Goal: Book appointment/travel/reservation

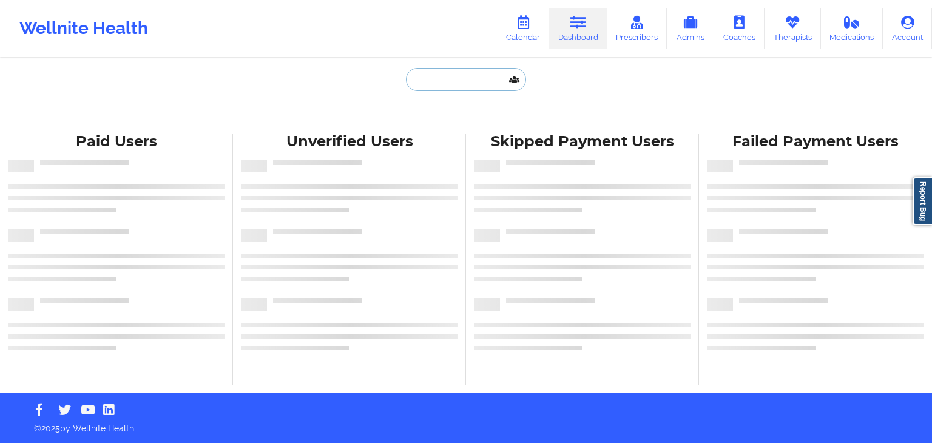
click at [463, 86] on input "text" at bounding box center [466, 79] width 120 height 23
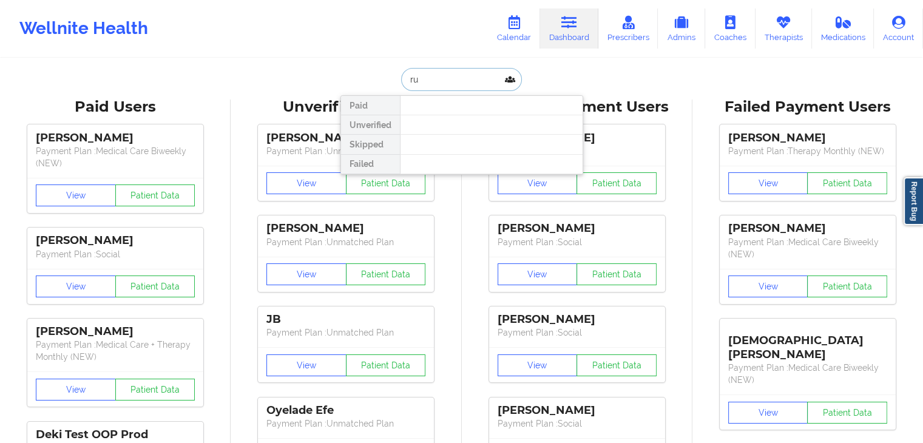
type input "r"
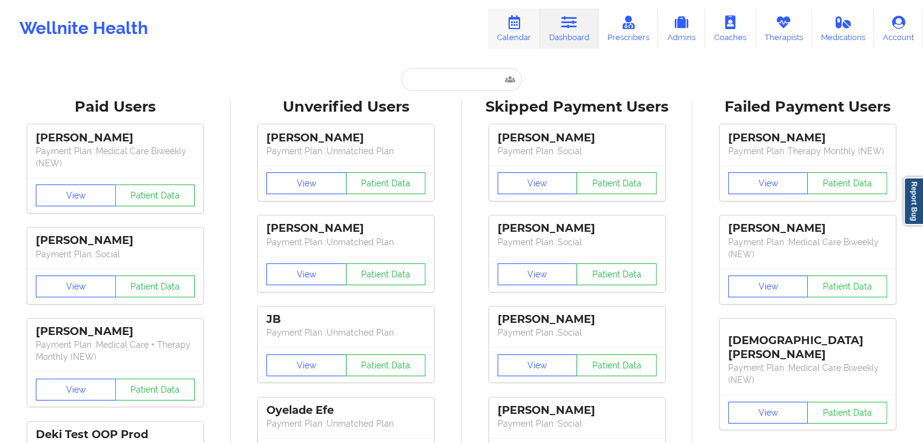
click at [520, 25] on icon at bounding box center [514, 22] width 16 height 13
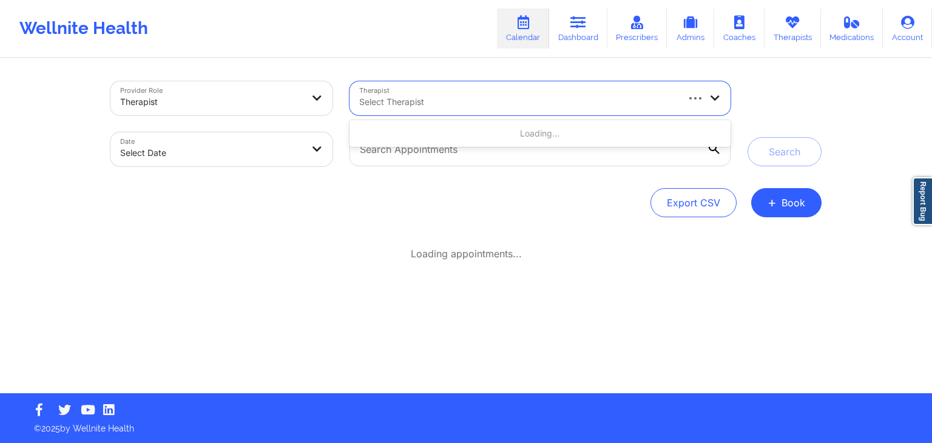
click at [462, 106] on div at bounding box center [517, 102] width 317 height 15
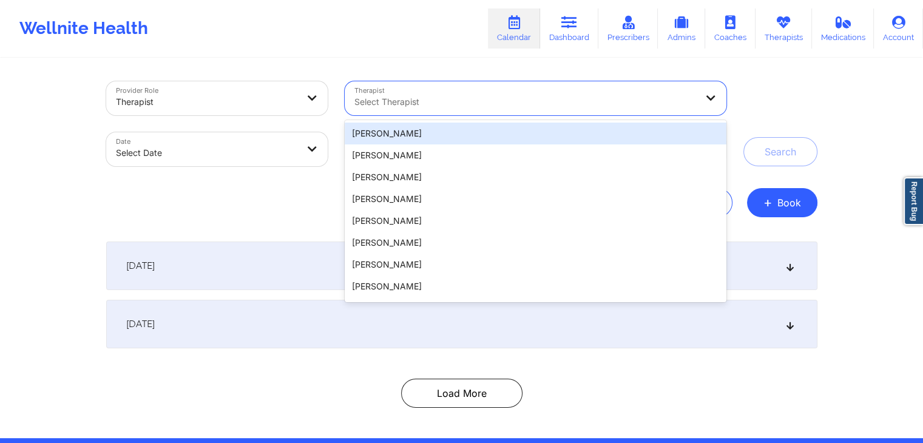
type input "b"
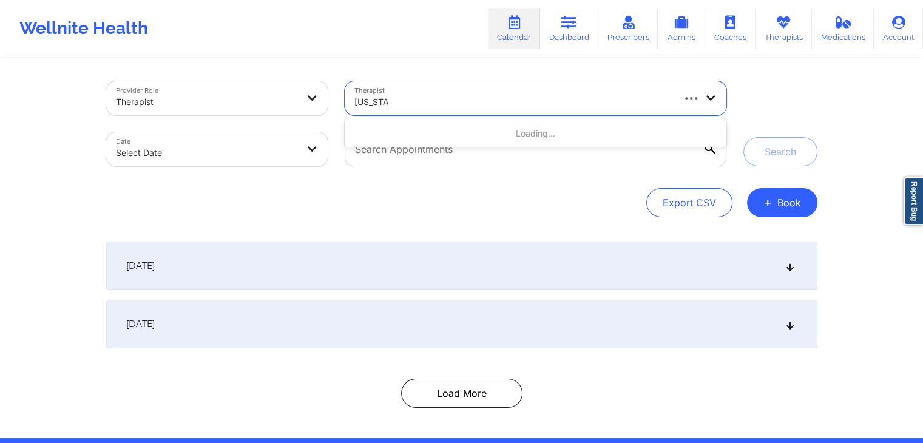
type input "virginia gi"
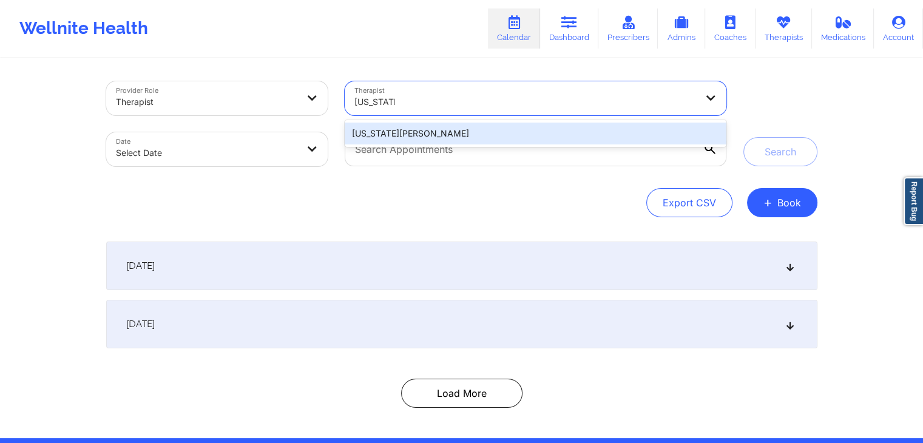
click at [440, 131] on div "[US_STATE][PERSON_NAME]" at bounding box center [535, 134] width 381 height 22
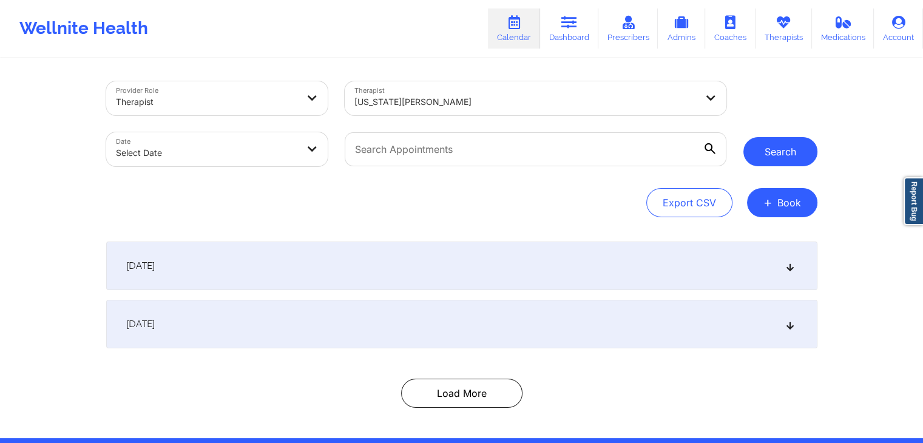
click at [766, 150] on button "Search" at bounding box center [781, 151] width 74 height 29
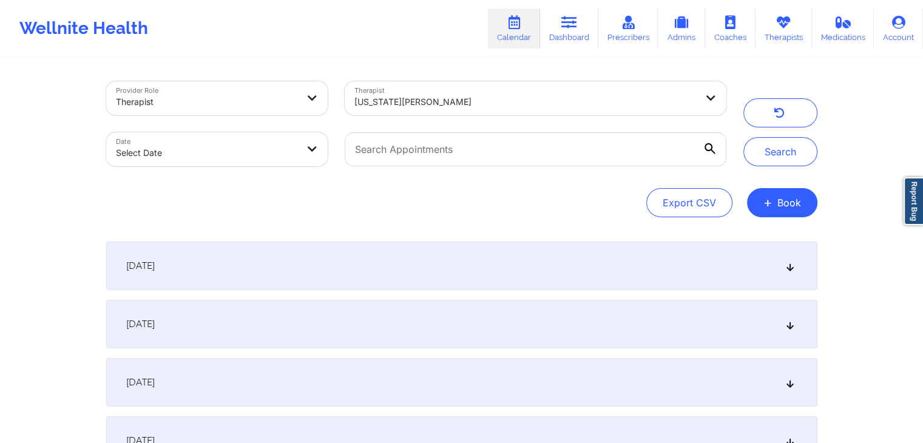
click at [626, 279] on div "[DATE]" at bounding box center [461, 266] width 711 height 49
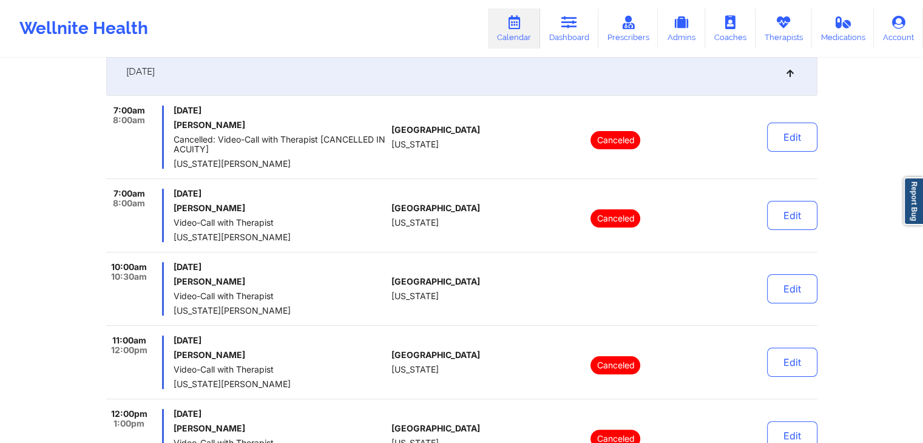
scroll to position [190, 0]
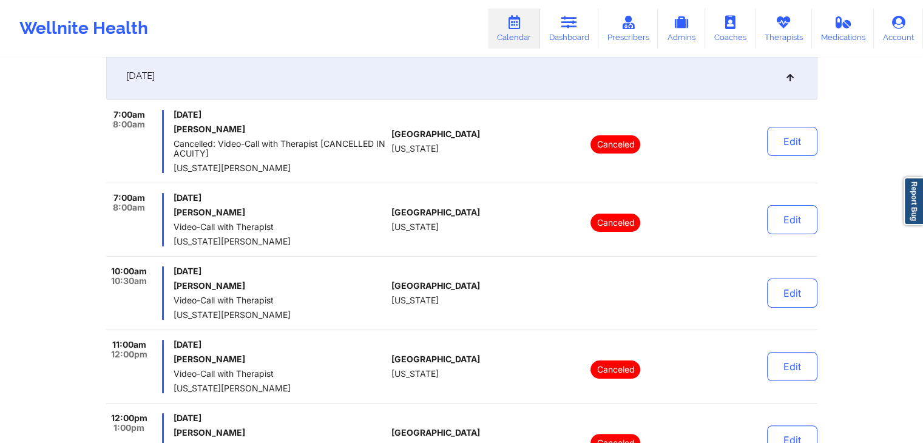
drag, startPoint x: 172, startPoint y: 285, endPoint x: 247, endPoint y: 287, distance: 74.7
click at [247, 287] on div "10:00am 10:30am Monday, September 22, 2025 Joan Rodriguez Video-Call with Thera…" at bounding box center [246, 292] width 281 height 53
copy h6 "Joan Rodriguez"
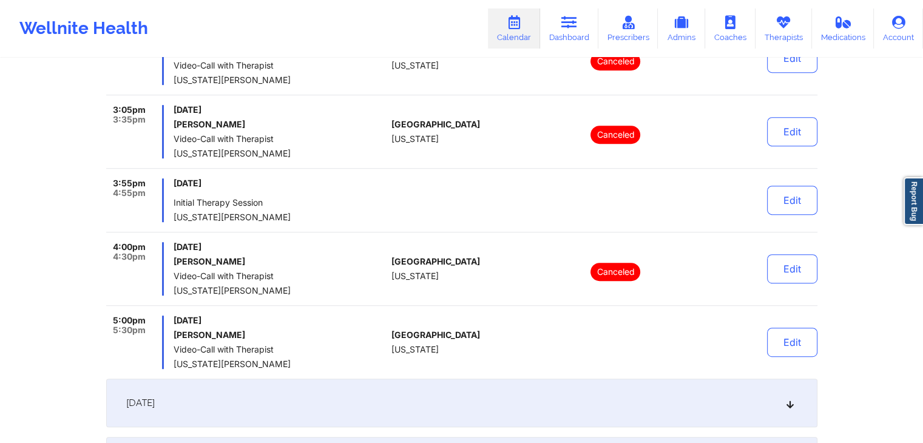
scroll to position [568, 0]
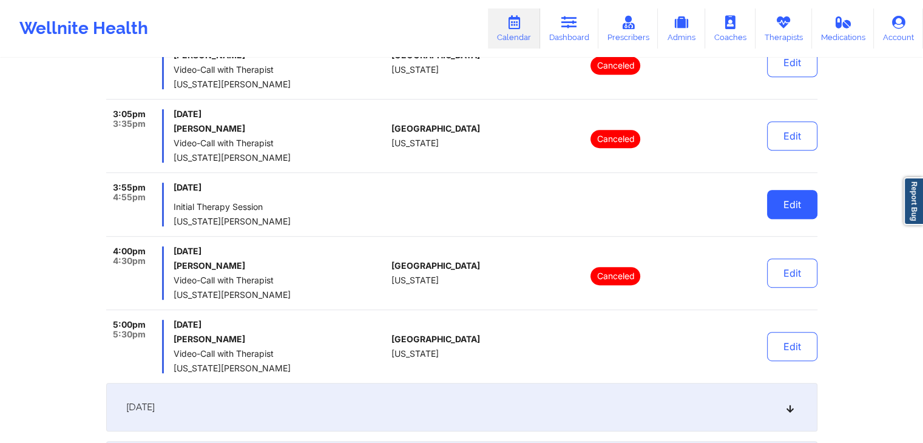
click at [794, 209] on button "Edit" at bounding box center [792, 204] width 50 height 29
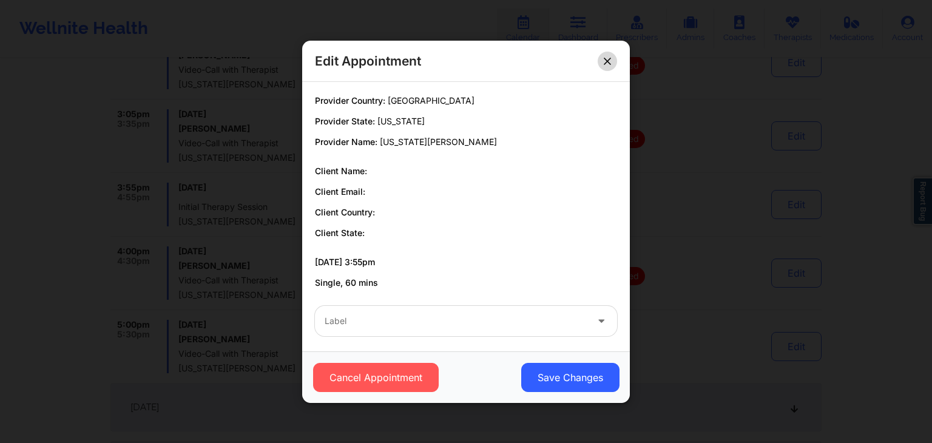
click at [607, 62] on icon at bounding box center [607, 60] width 7 height 7
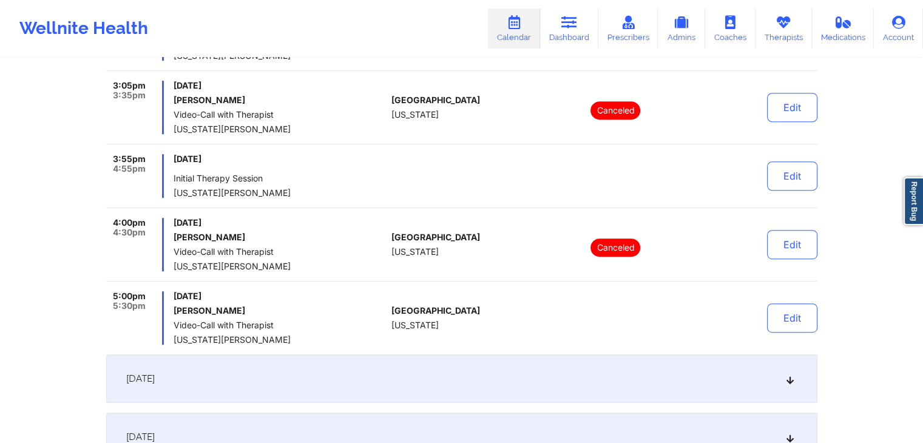
scroll to position [605, 0]
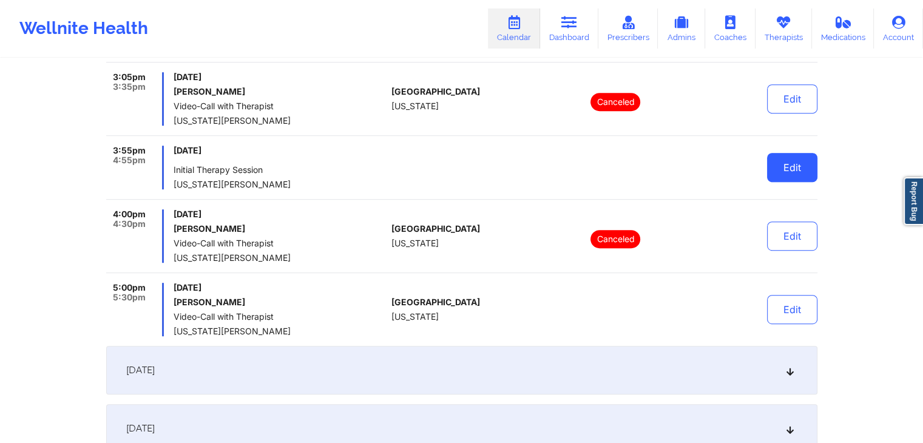
click at [793, 168] on button "Edit" at bounding box center [792, 167] width 50 height 29
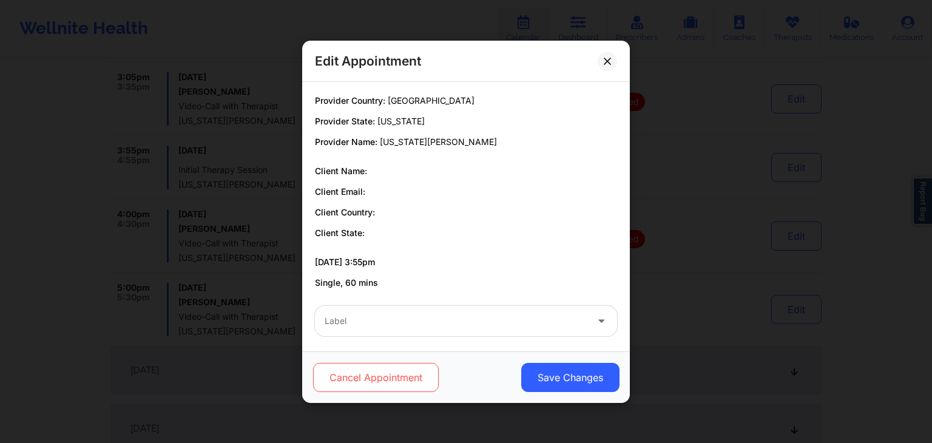
click at [403, 370] on button "Cancel Appointment" at bounding box center [376, 377] width 126 height 29
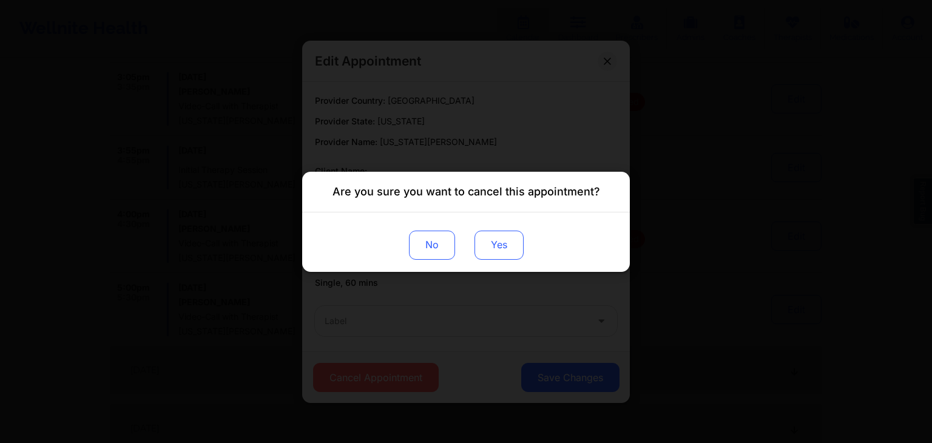
click at [496, 246] on button "Yes" at bounding box center [499, 244] width 49 height 29
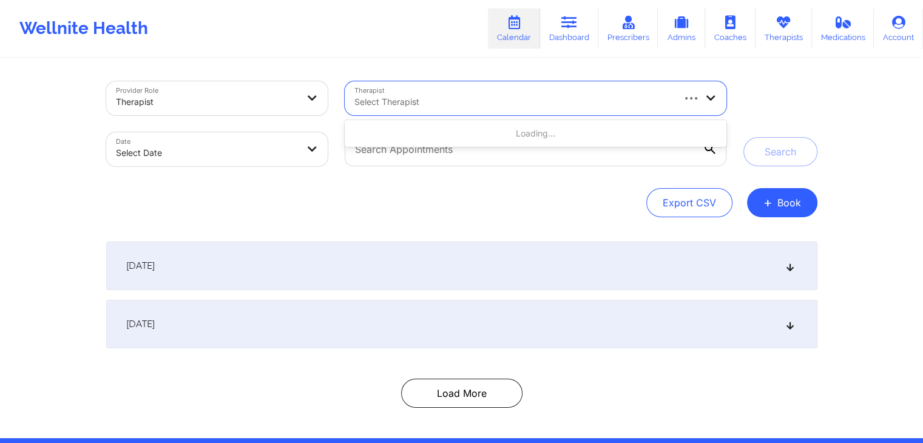
click at [463, 85] on div "Select Therapist" at bounding box center [509, 98] width 328 height 34
type input "[US_STATE] gib"
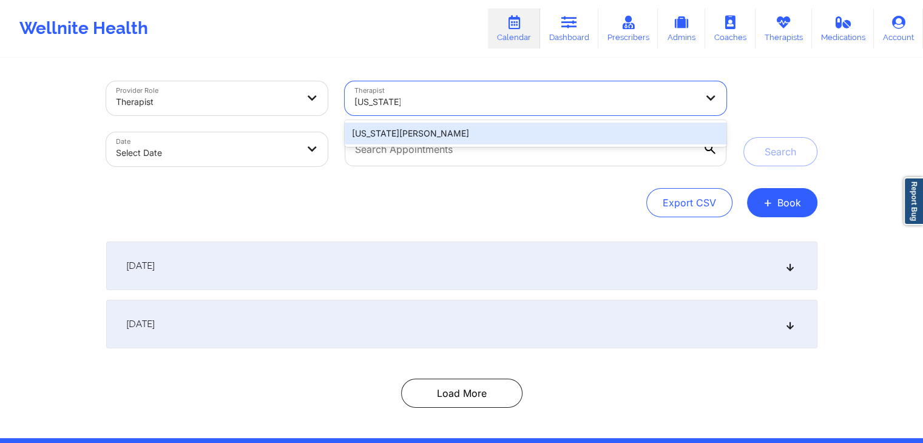
click at [456, 125] on div "[US_STATE][PERSON_NAME]" at bounding box center [535, 134] width 381 height 22
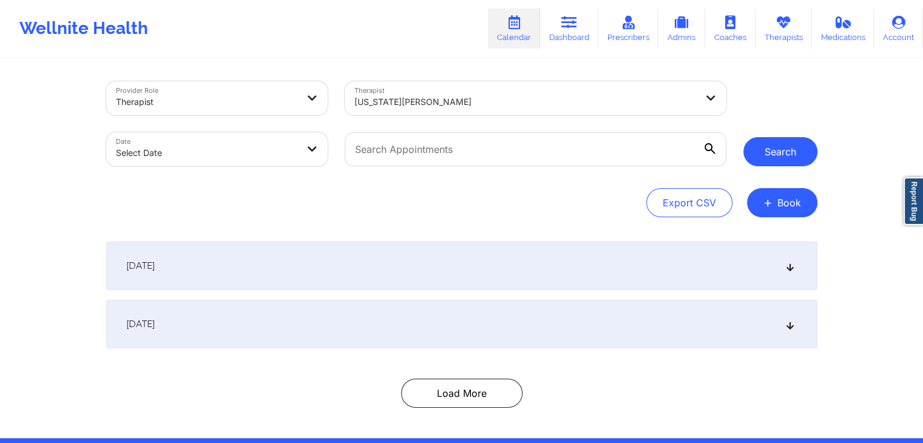
click at [761, 152] on button "Search" at bounding box center [781, 151] width 74 height 29
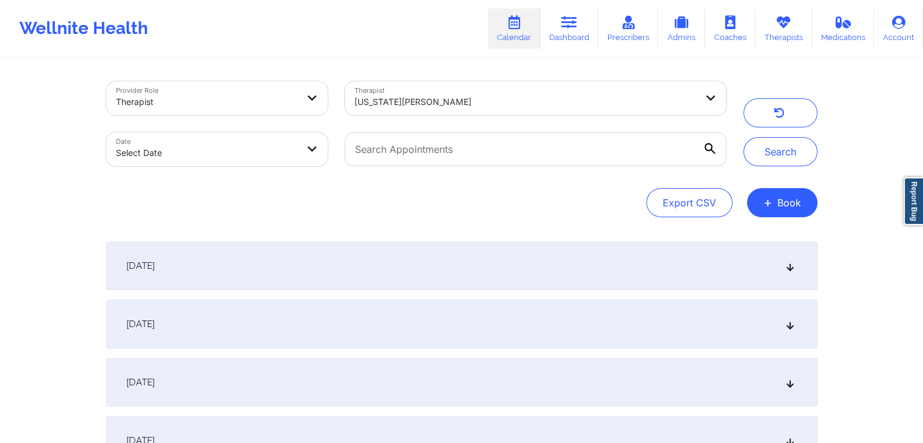
click at [542, 274] on div "[DATE]" at bounding box center [461, 266] width 711 height 49
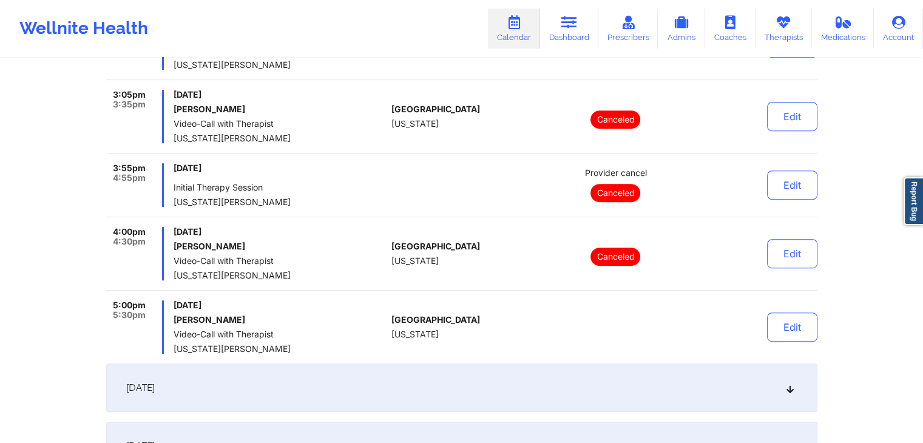
scroll to position [583, 0]
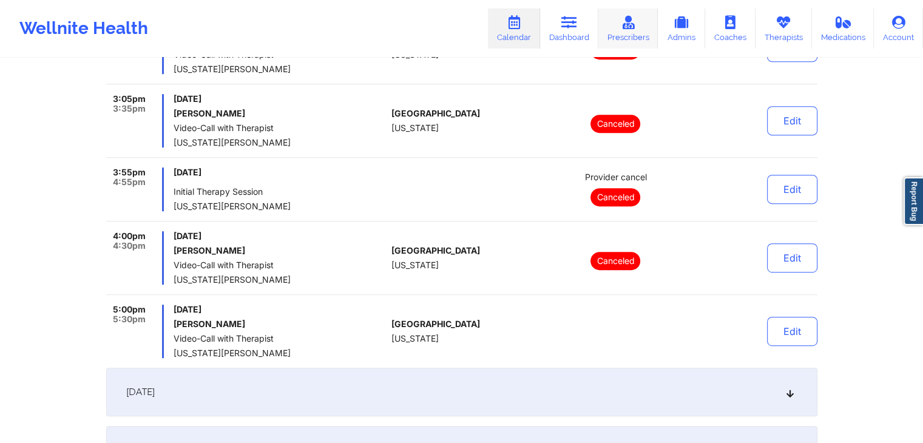
click at [613, 25] on link "Prescribers" at bounding box center [629, 28] width 60 height 40
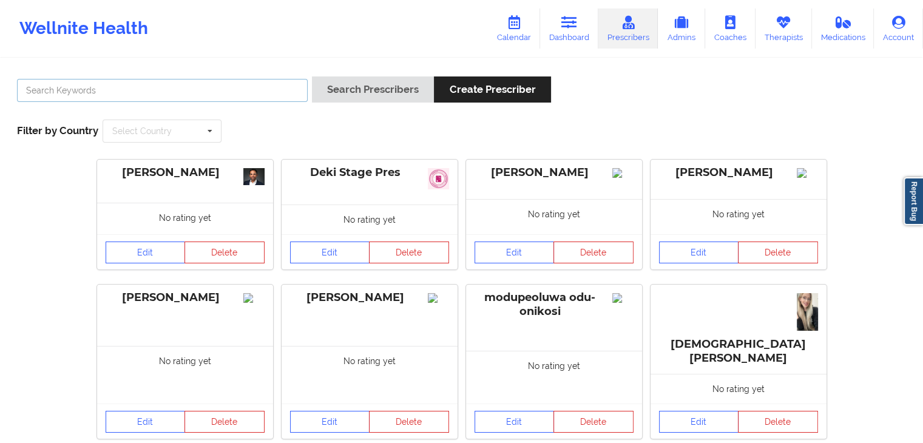
click at [220, 83] on input "text" at bounding box center [162, 90] width 291 height 23
type input "renee"
click at [312, 76] on button "Search Prescribers" at bounding box center [373, 89] width 122 height 26
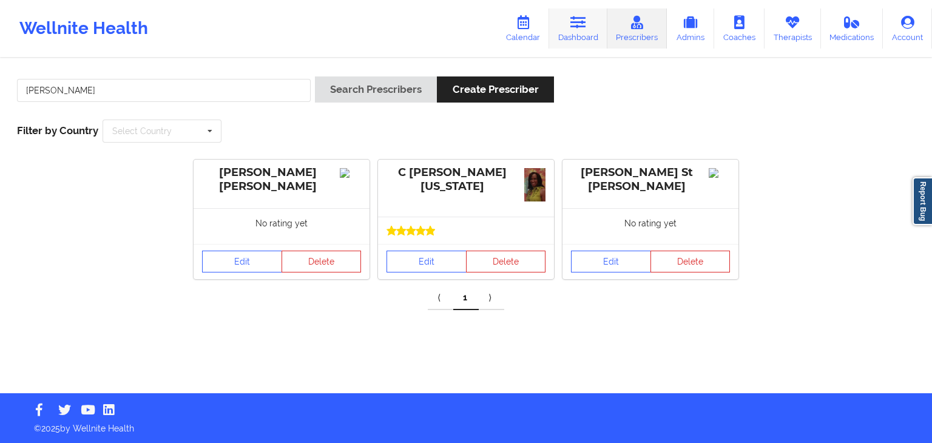
click at [576, 22] on icon at bounding box center [579, 22] width 16 height 13
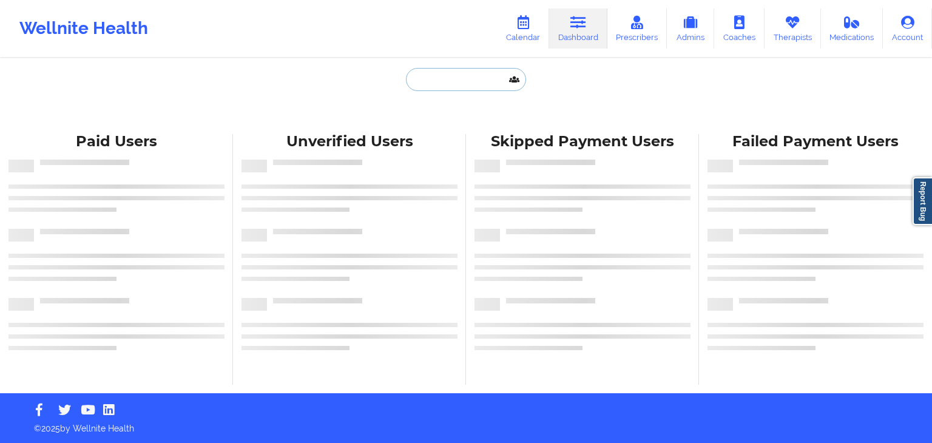
click at [449, 81] on input "text" at bounding box center [466, 79] width 120 height 23
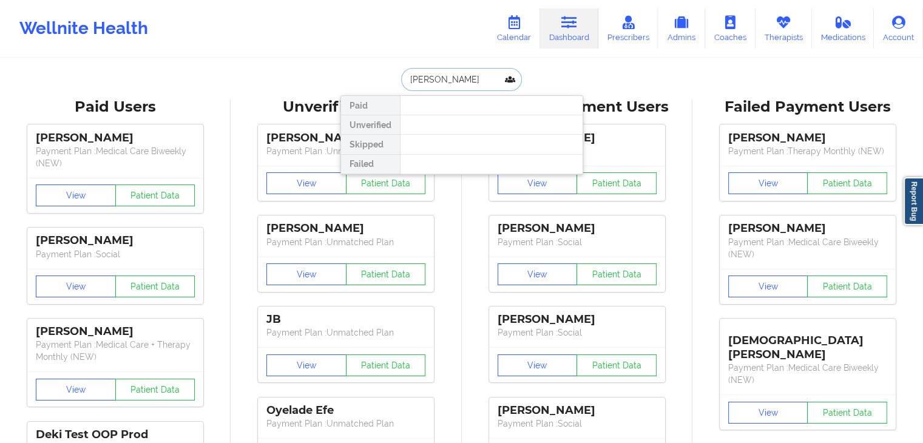
type input "rickki ledet"
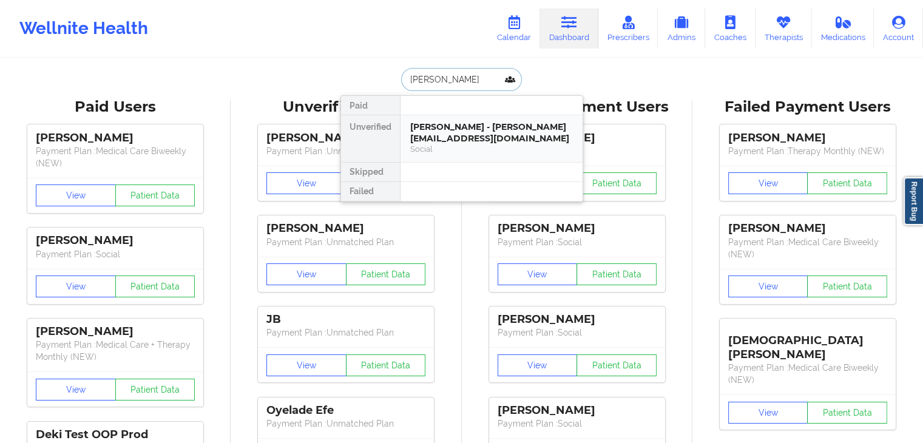
click at [472, 149] on div "Social" at bounding box center [491, 149] width 163 height 10
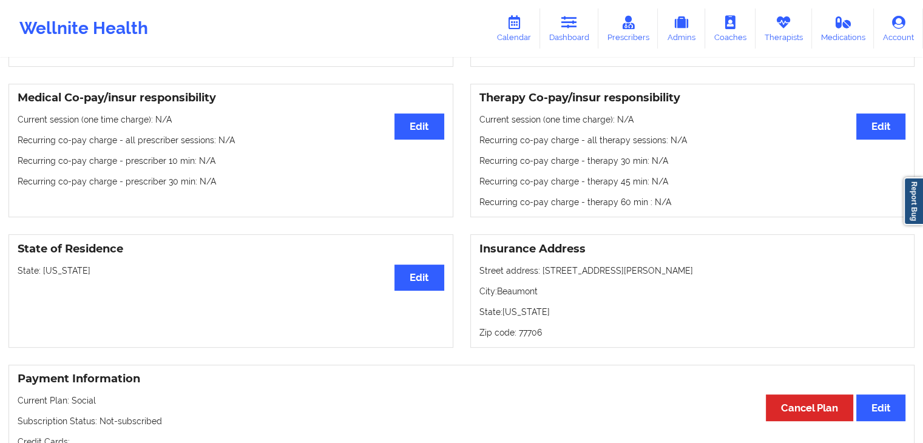
scroll to position [412, 0]
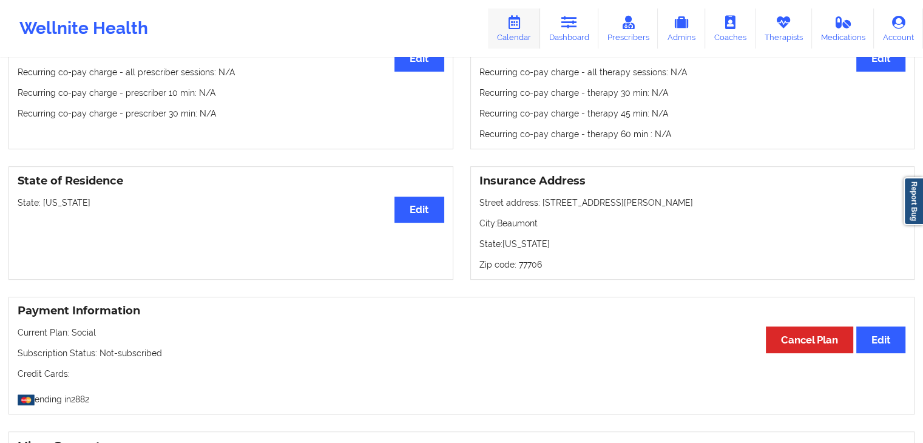
click at [514, 36] on link "Calendar" at bounding box center [514, 28] width 52 height 40
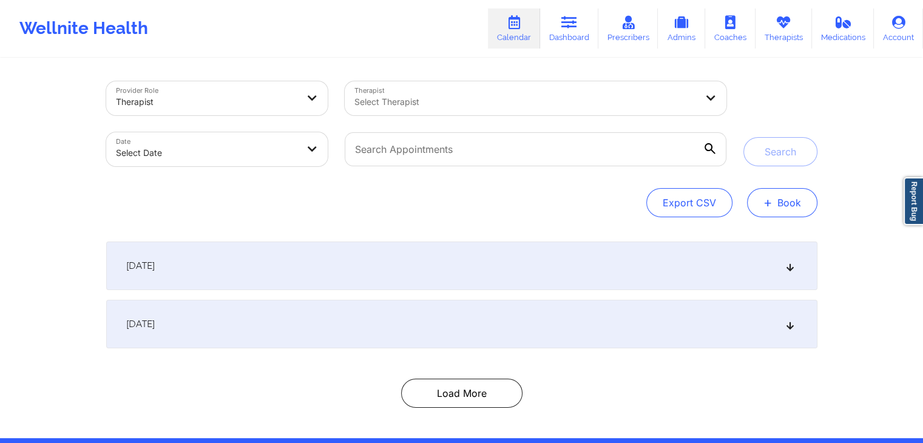
click at [776, 207] on button "+ Book" at bounding box center [782, 202] width 70 height 29
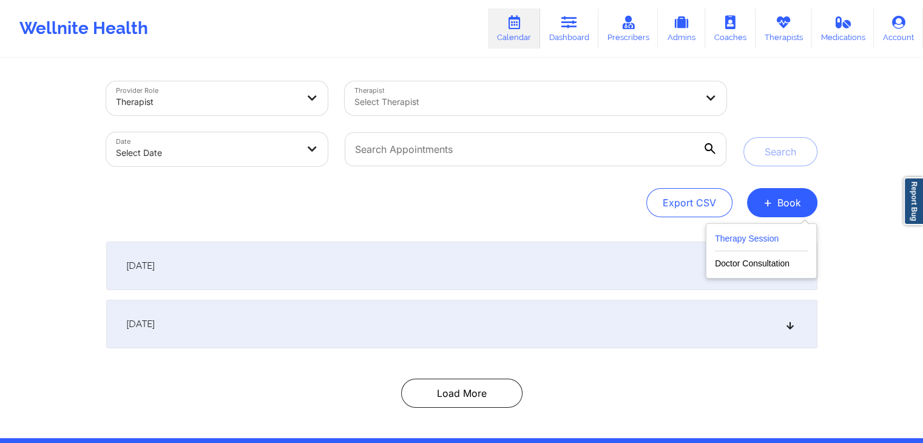
click at [743, 241] on button "Therapy Session" at bounding box center [761, 241] width 93 height 20
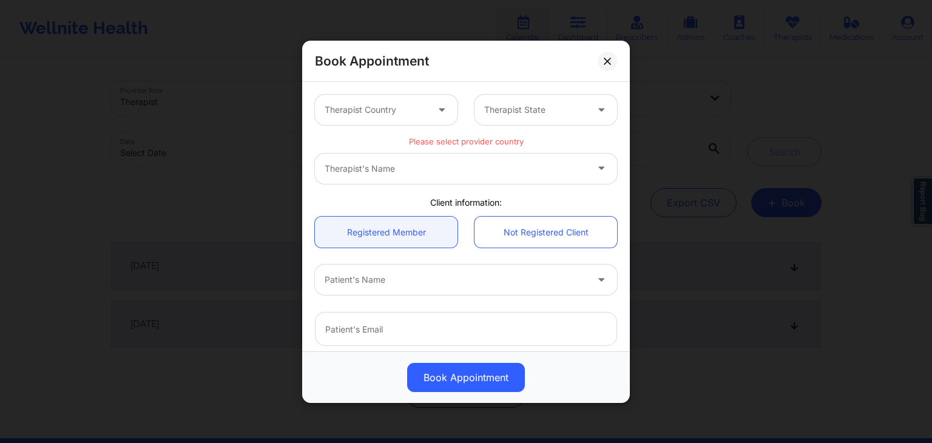
click at [406, 110] on div at bounding box center [376, 110] width 103 height 15
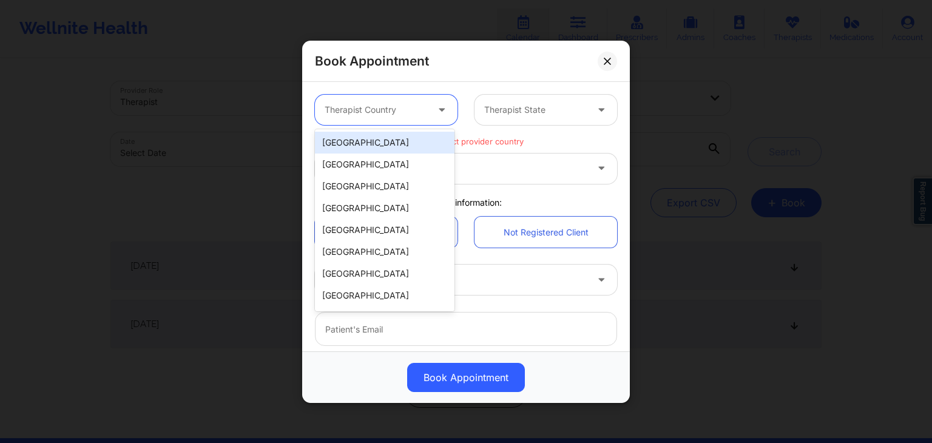
click at [413, 138] on div "[GEOGRAPHIC_DATA]" at bounding box center [385, 143] width 140 height 22
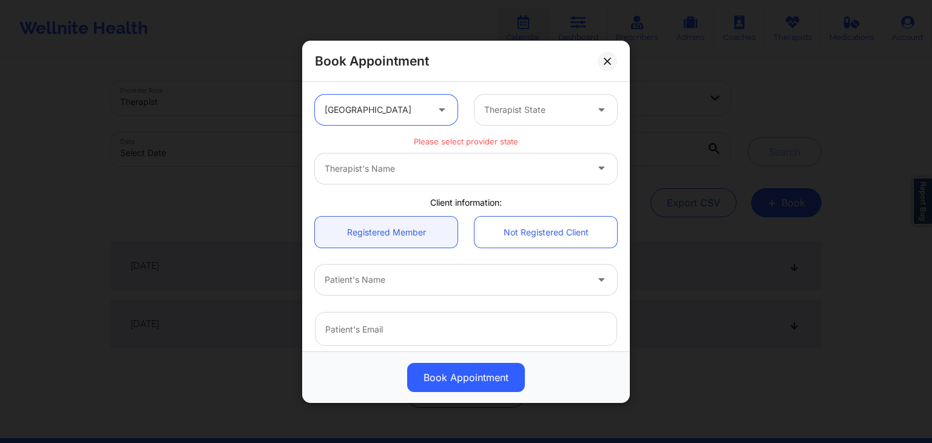
click at [516, 117] on div "Therapist State" at bounding box center [532, 110] width 114 height 30
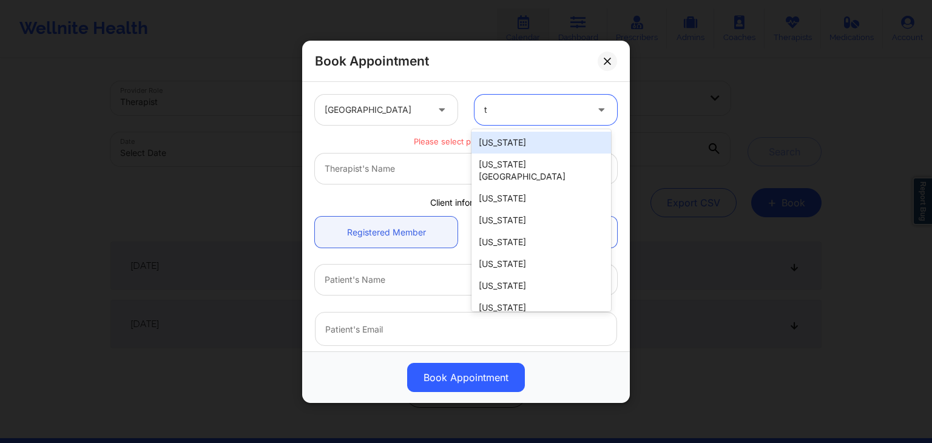
type input "te"
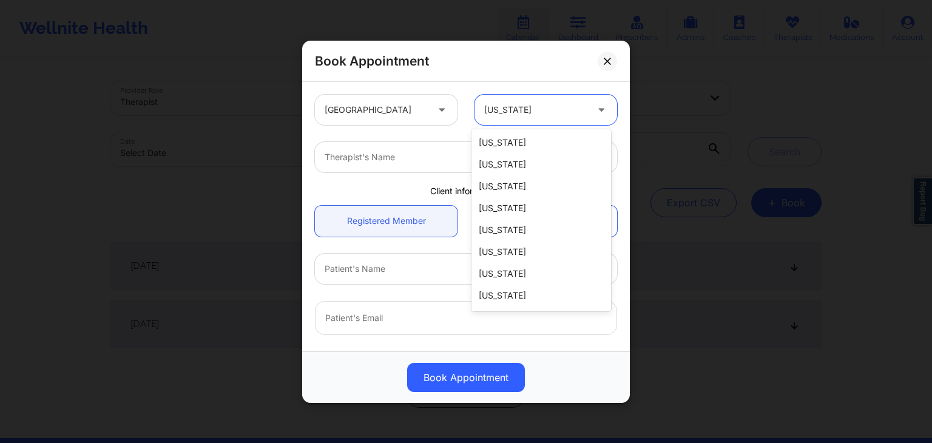
click at [516, 117] on div "Tennessee" at bounding box center [535, 110] width 103 height 30
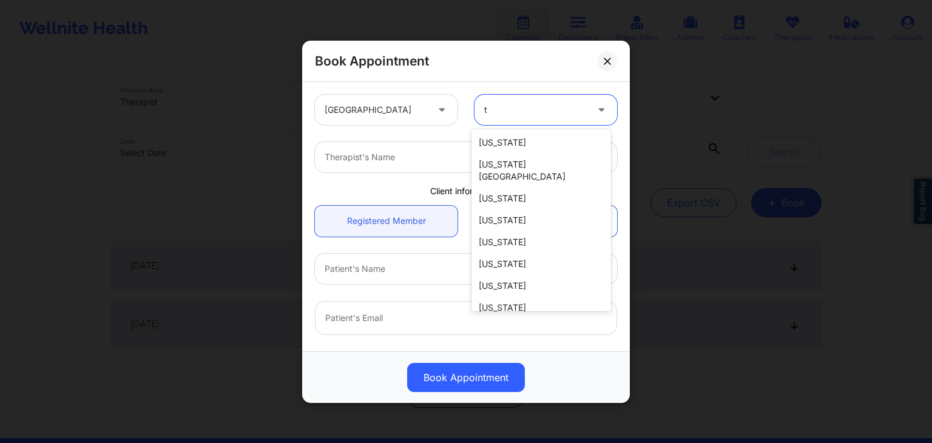
type input "te"
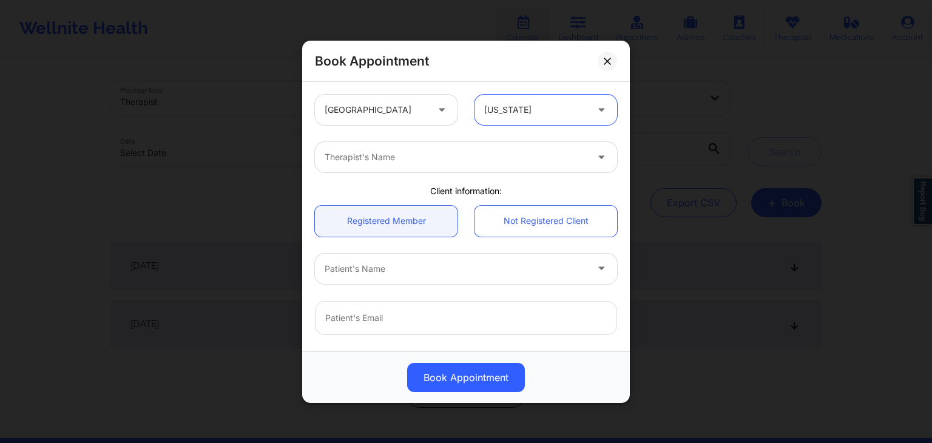
click at [486, 151] on div at bounding box center [456, 157] width 262 height 15
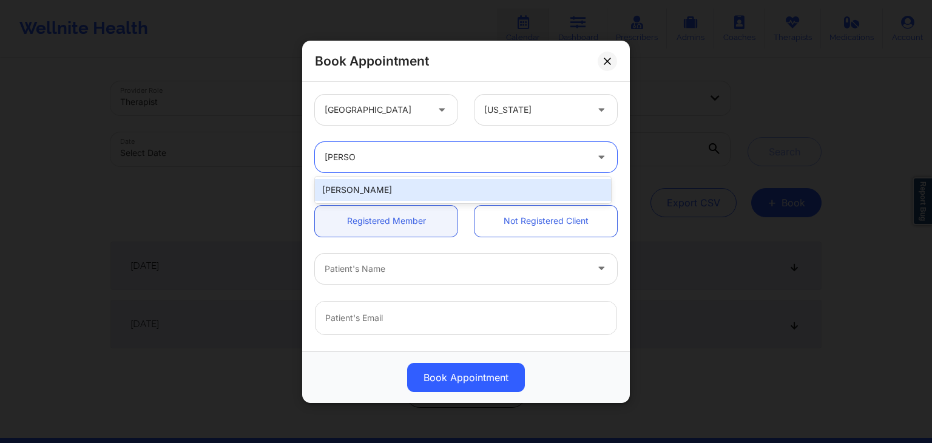
type input "marcos"
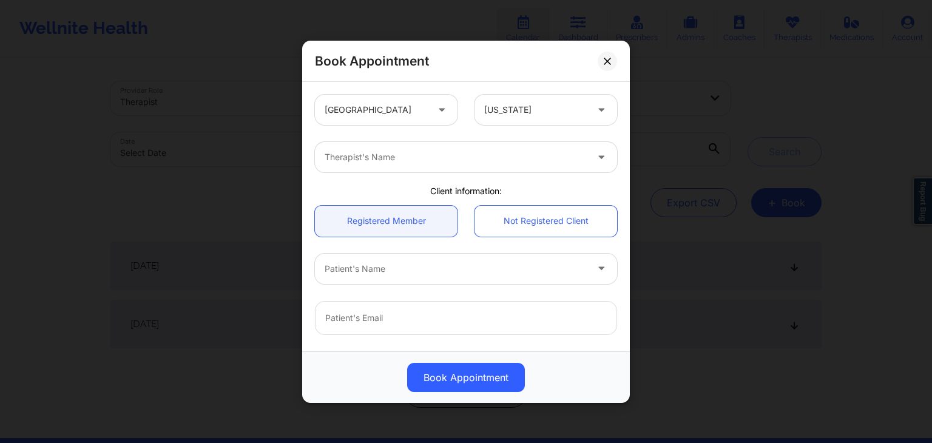
drag, startPoint x: 454, startPoint y: 180, endPoint x: 388, endPoint y: 171, distance: 66.8
click at [388, 171] on div "Therapist's Name" at bounding box center [451, 157] width 273 height 30
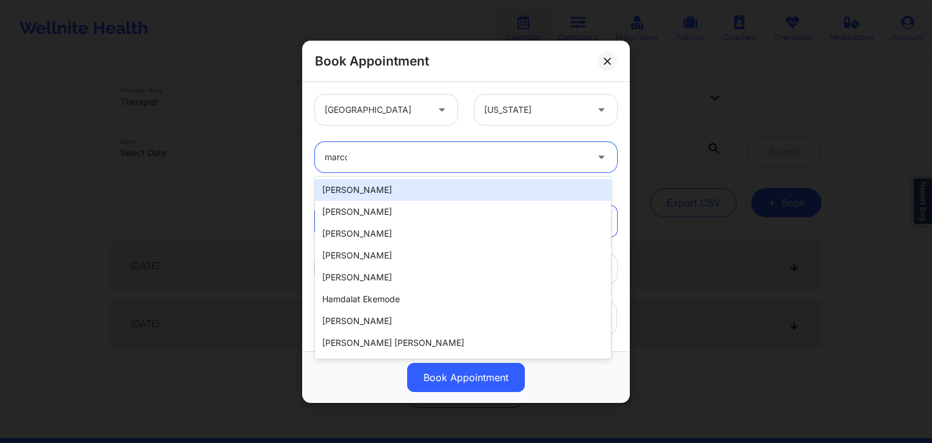
type input "marcos"
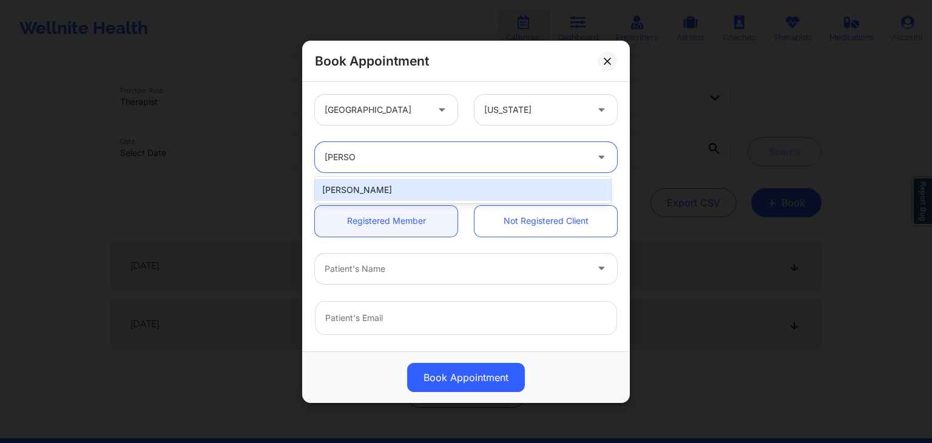
click at [389, 188] on div "[PERSON_NAME]" at bounding box center [463, 190] width 296 height 22
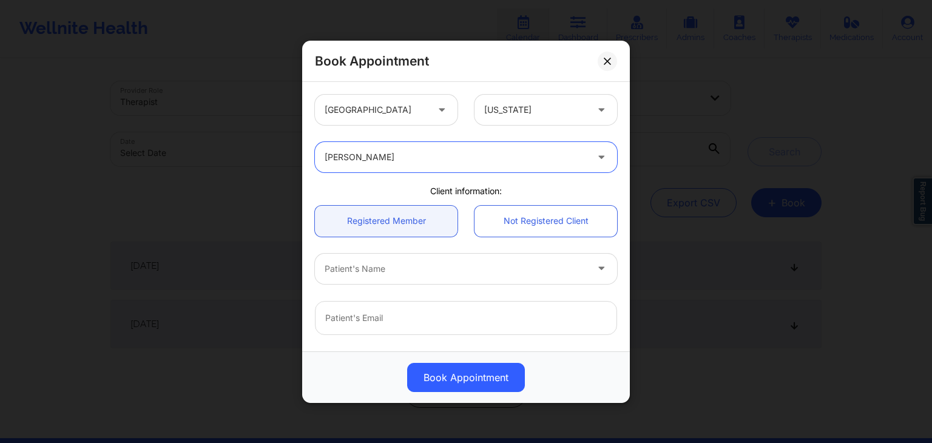
click at [361, 280] on div "Patient's Name" at bounding box center [451, 268] width 273 height 30
type input "rickki"
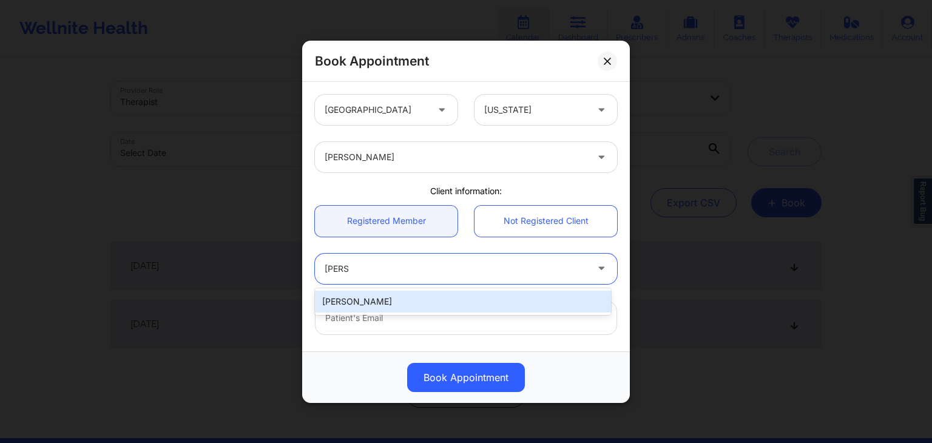
type input "rickki.ledet26@gmail.com"
type input "+14096591072"
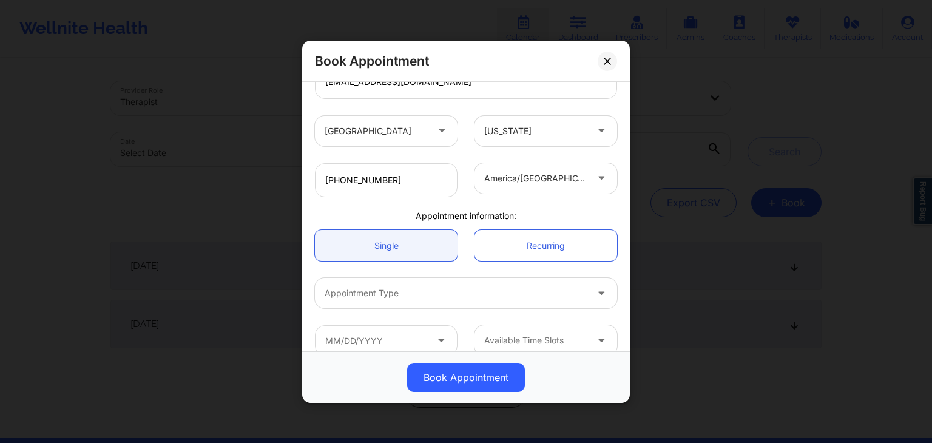
scroll to position [253, 0]
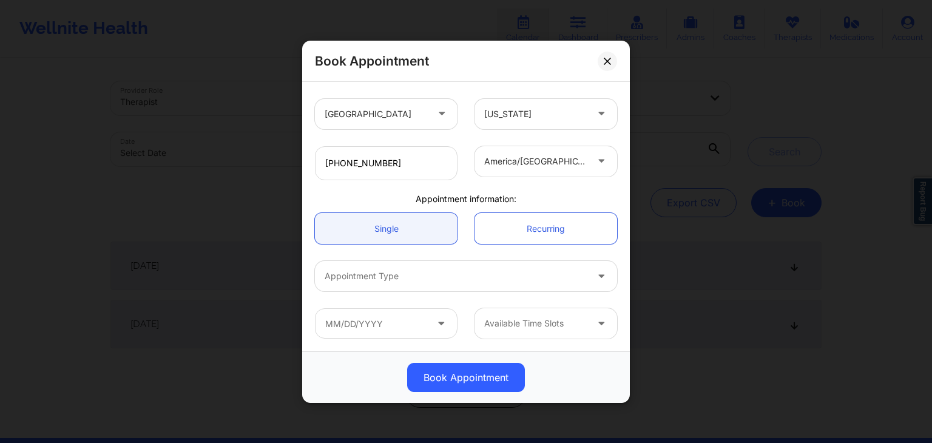
click at [415, 274] on div at bounding box center [456, 276] width 262 height 15
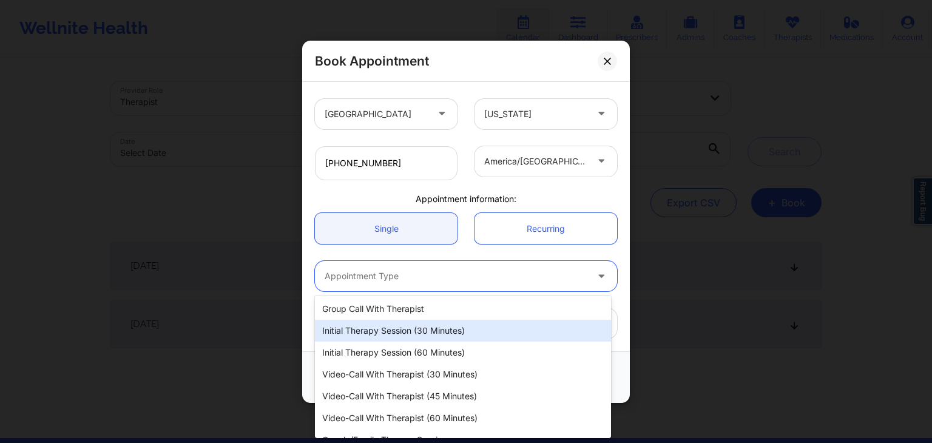
click at [376, 333] on div "Initial Therapy Session (30 minutes)" at bounding box center [463, 331] width 296 height 22
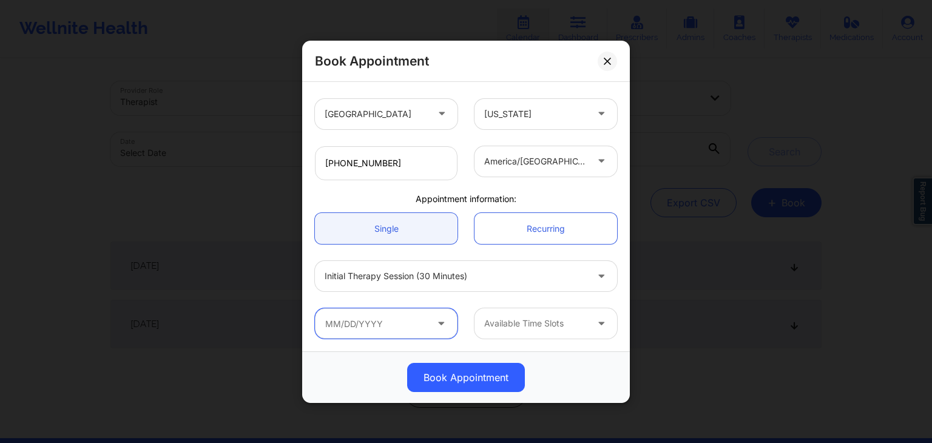
click at [370, 326] on input "text" at bounding box center [386, 323] width 143 height 30
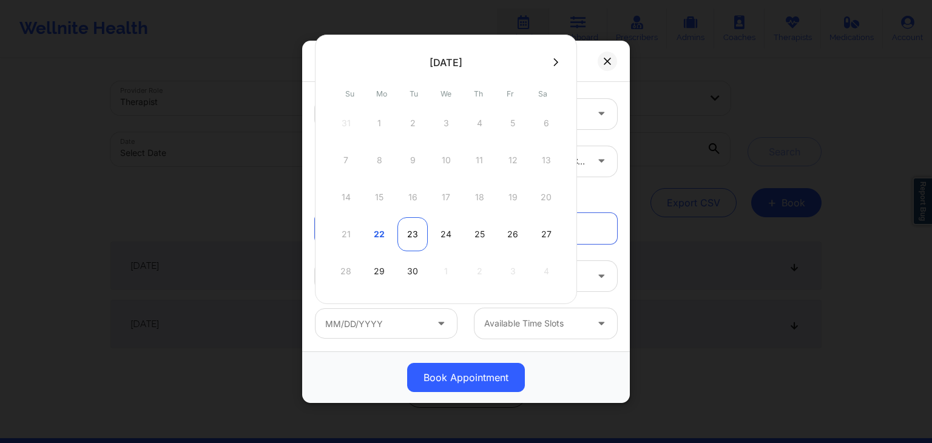
click at [412, 238] on div "23" at bounding box center [413, 234] width 30 height 34
type input "09/23/2025"
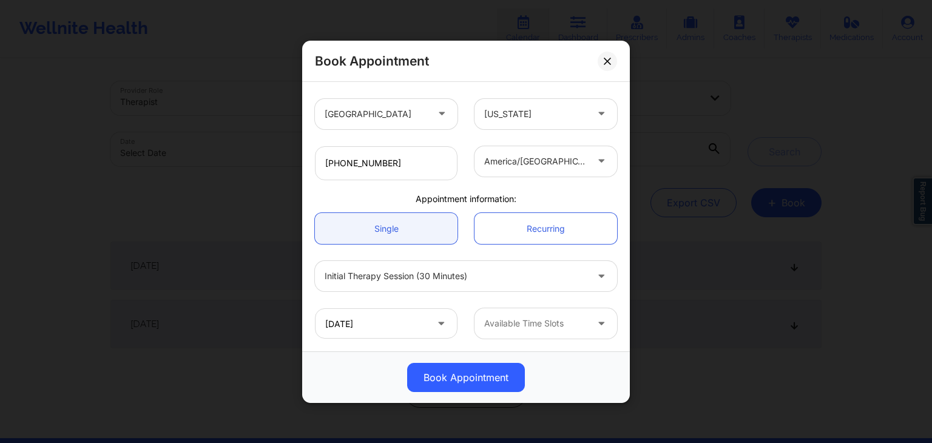
click at [511, 328] on div at bounding box center [535, 323] width 103 height 15
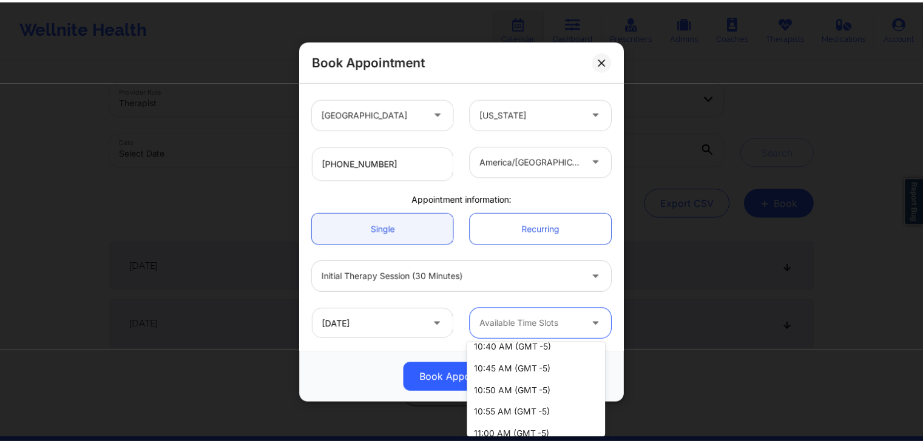
scroll to position [735, 0]
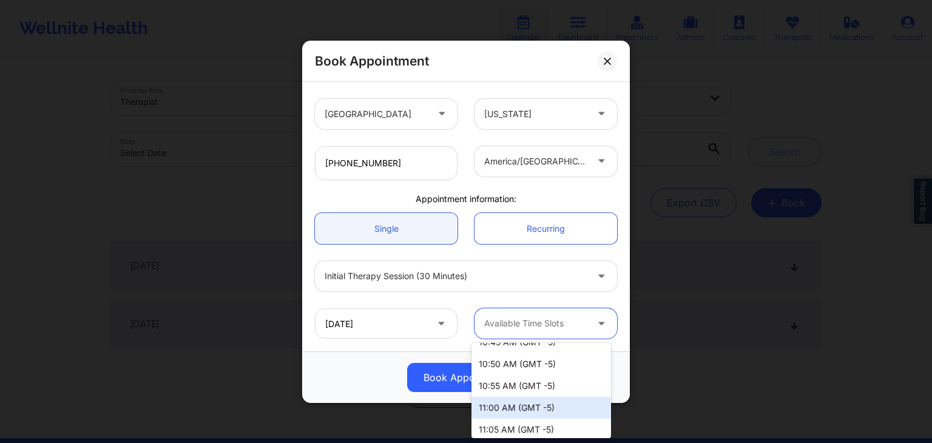
click at [522, 404] on div "11:00 AM (GMT -5)" at bounding box center [542, 408] width 140 height 22
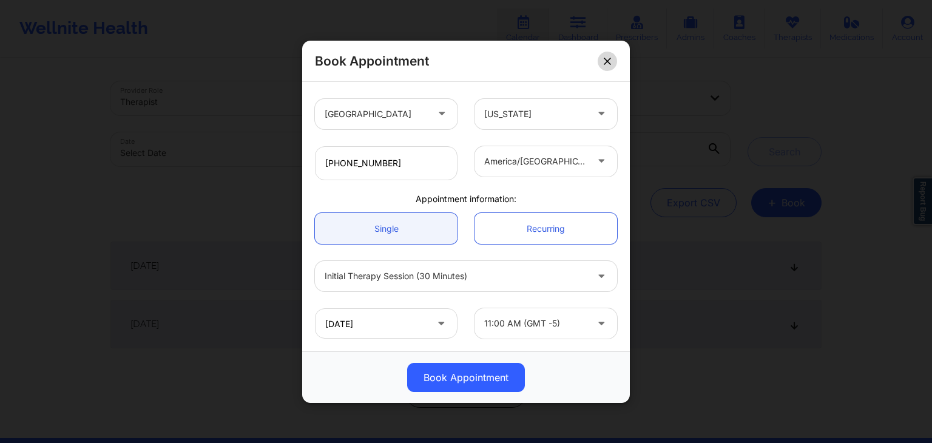
click at [603, 57] on button at bounding box center [607, 60] width 19 height 19
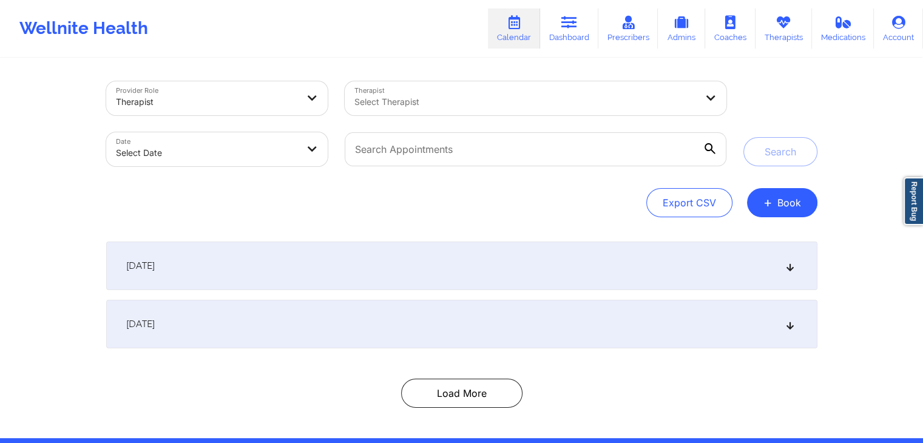
click at [522, 25] on icon at bounding box center [514, 22] width 16 height 13
